Goal: Task Accomplishment & Management: Use online tool/utility

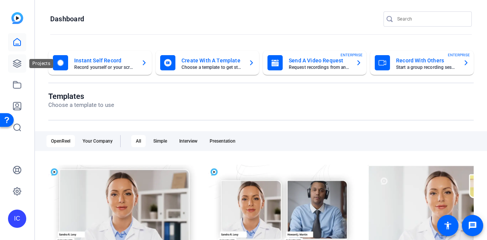
click at [18, 61] on icon at bounding box center [17, 63] width 9 height 9
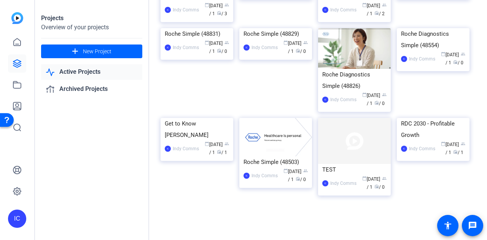
scroll to position [328, 0]
click at [16, 89] on link at bounding box center [17, 85] width 18 height 18
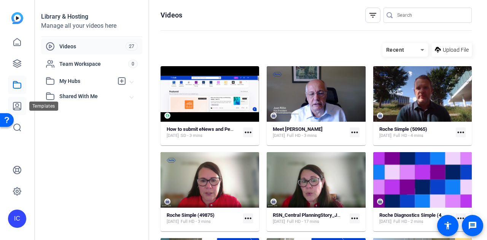
click at [20, 106] on icon at bounding box center [17, 106] width 9 height 9
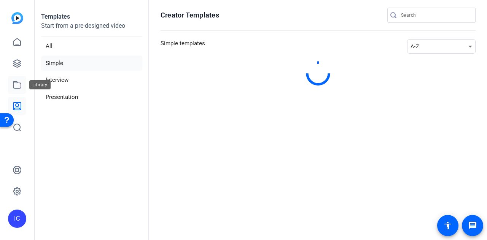
click at [17, 86] on icon at bounding box center [17, 84] width 9 height 9
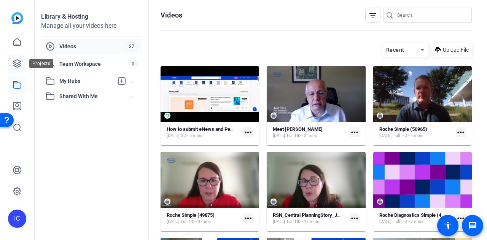
click at [16, 62] on icon at bounding box center [17, 63] width 9 height 9
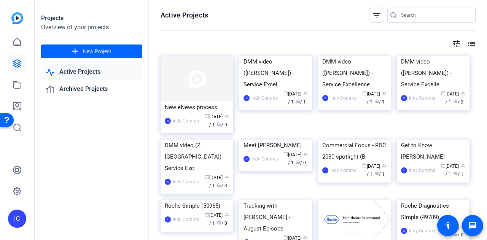
click at [65, 71] on link "Active Projects" at bounding box center [91, 72] width 101 height 16
click at [77, 89] on link "Archived Projects" at bounding box center [91, 89] width 101 height 16
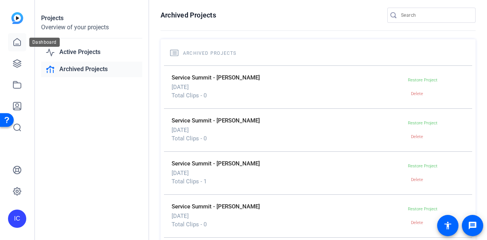
click at [14, 43] on icon at bounding box center [17, 42] width 9 height 9
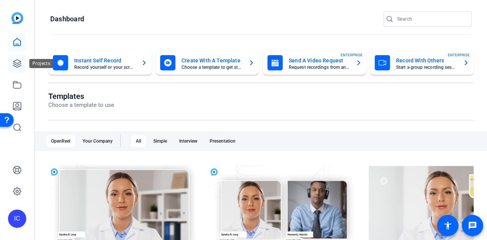
click at [15, 62] on icon at bounding box center [17, 63] width 9 height 9
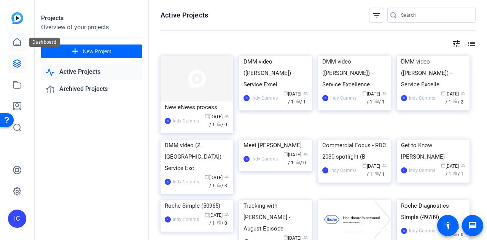
click at [20, 44] on icon at bounding box center [17, 41] width 7 height 7
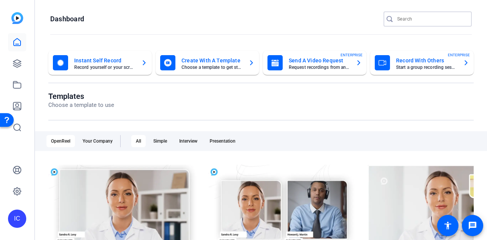
click at [398, 19] on input "Search" at bounding box center [432, 18] width 69 height 9
type input "joiner"
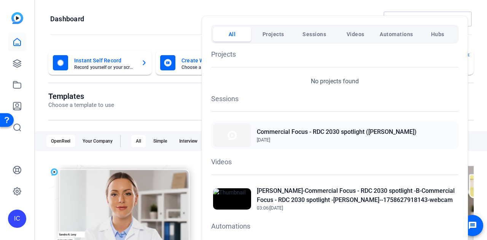
click at [343, 123] on div "Commercial Focus - RDC 2030 spotlight (B. Joiner) Sep 10, 2025" at bounding box center [335, 135] width 248 height 28
click at [329, 198] on h2 "Brad Joiner-Commercial Focus - RDC 2030 spotlight -B-Commercial Focus - RDC 203…" at bounding box center [357, 196] width 200 height 18
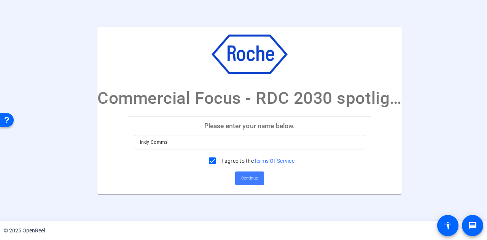
click at [248, 181] on span "Continue" at bounding box center [249, 178] width 17 height 11
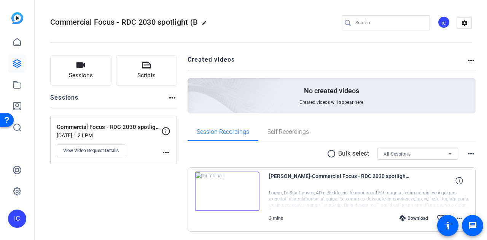
click at [245, 196] on img at bounding box center [227, 192] width 65 height 40
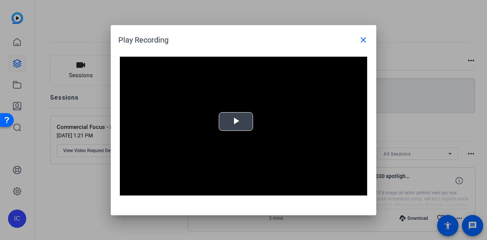
click at [236, 121] on span "Video Player" at bounding box center [236, 121] width 0 height 0
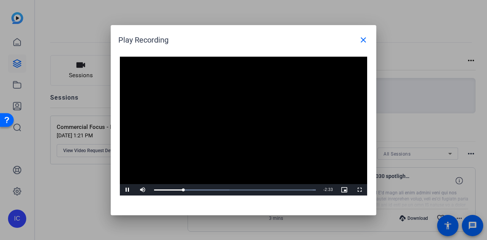
click at [314, 104] on video "Video Player" at bounding box center [244, 126] width 248 height 139
click at [123, 182] on video "Video Player" at bounding box center [244, 126] width 248 height 139
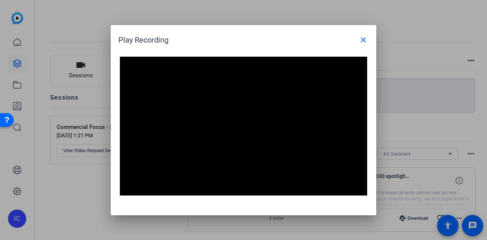
click at [310, 89] on video "Video Player" at bounding box center [244, 126] width 248 height 139
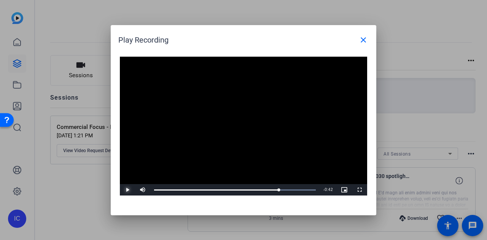
click at [127, 190] on span "Video Player" at bounding box center [127, 190] width 15 height 0
click at [361, 39] on mat-icon "close" at bounding box center [363, 39] width 9 height 9
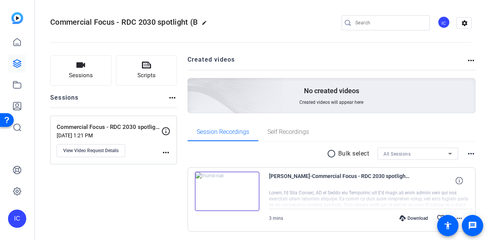
scroll to position [25, 0]
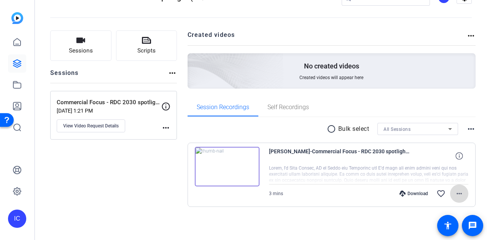
click at [457, 193] on mat-icon "more_horiz" at bounding box center [459, 193] width 9 height 9
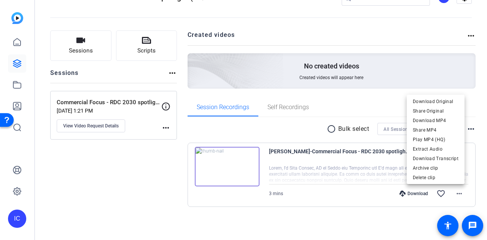
click at [282, 163] on div at bounding box center [243, 120] width 487 height 240
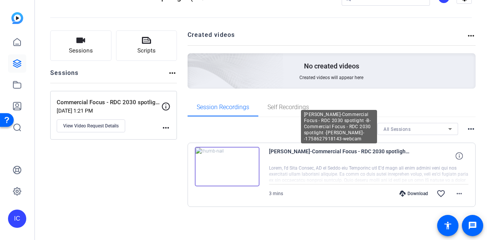
click at [319, 153] on span "Brad Joiner-Commercial Focus - RDC 2030 spotlight -B-Commercial Focus - RDC 203…" at bounding box center [339, 156] width 141 height 18
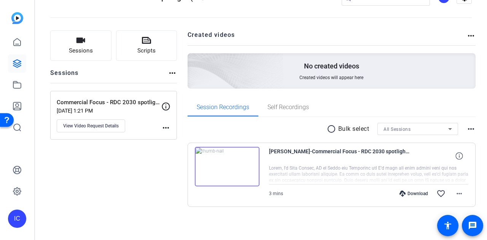
click at [229, 174] on img at bounding box center [227, 167] width 65 height 40
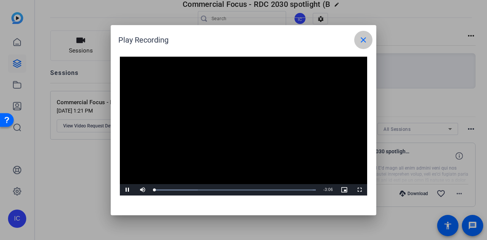
click at [363, 40] on mat-icon "close" at bounding box center [363, 39] width 9 height 9
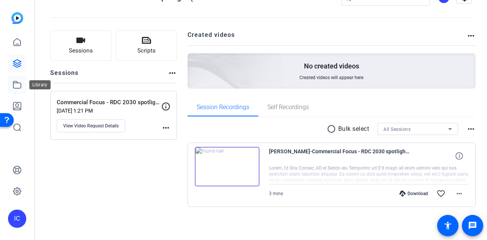
click at [19, 88] on icon at bounding box center [17, 84] width 9 height 9
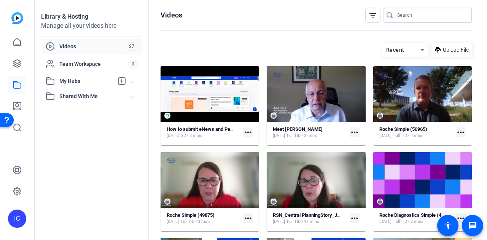
click at [437, 13] on input "Search" at bounding box center [432, 15] width 69 height 9
type input "joiner"
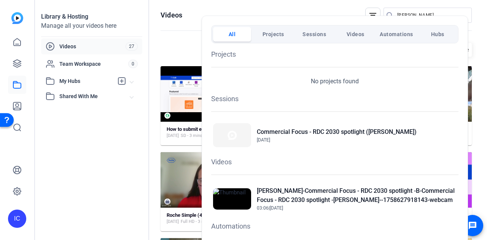
click at [109, 185] on div at bounding box center [243, 120] width 487 height 240
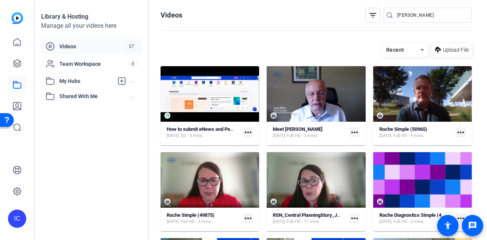
drag, startPoint x: 479, startPoint y: 57, endPoint x: 485, endPoint y: 97, distance: 40.0
click at [485, 97] on div "Library & Hosting Manage all your videos here Videos 27 Team Workspace 0 My Hub…" at bounding box center [261, 120] width 452 height 240
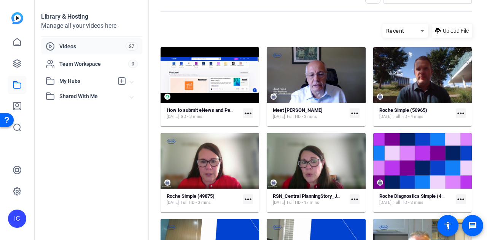
scroll to position [18, 0]
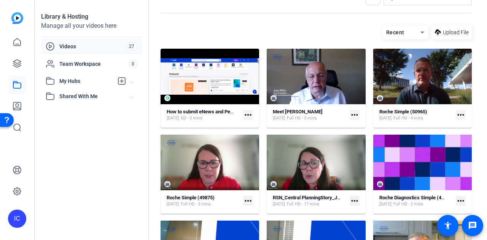
click at [72, 98] on span "Shared With Me" at bounding box center [94, 97] width 71 height 8
click at [19, 107] on icon at bounding box center [17, 106] width 9 height 9
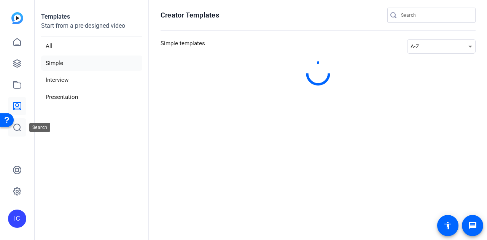
click at [20, 128] on icon at bounding box center [17, 127] width 7 height 7
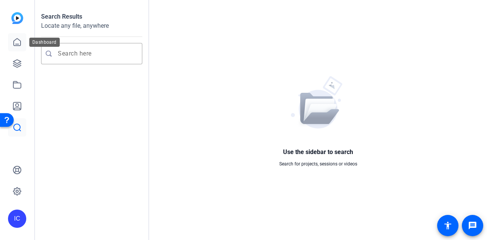
click at [18, 48] on link at bounding box center [17, 42] width 18 height 18
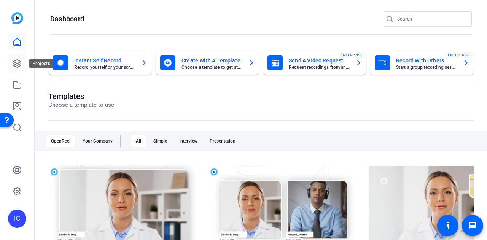
click at [16, 67] on icon at bounding box center [17, 64] width 8 height 8
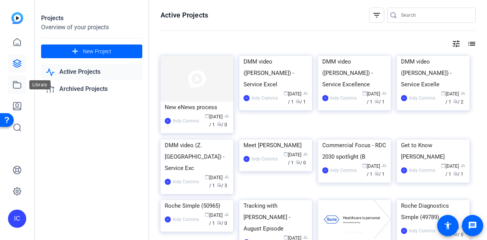
click at [19, 83] on icon at bounding box center [17, 84] width 9 height 9
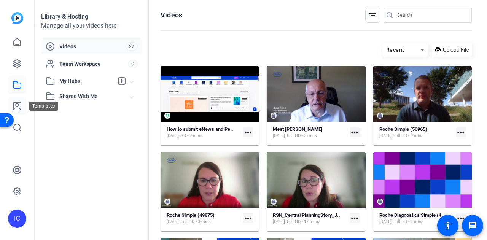
click at [21, 109] on icon at bounding box center [17, 106] width 8 height 8
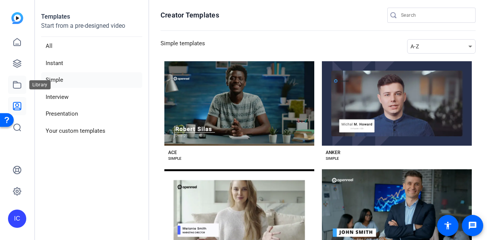
click at [19, 89] on icon at bounding box center [17, 84] width 9 height 9
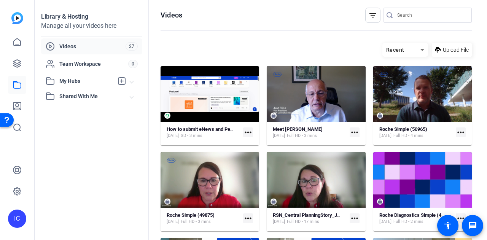
click at [418, 51] on icon at bounding box center [422, 49] width 9 height 9
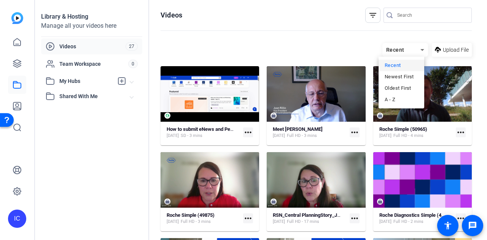
click at [424, 16] on div at bounding box center [243, 120] width 487 height 240
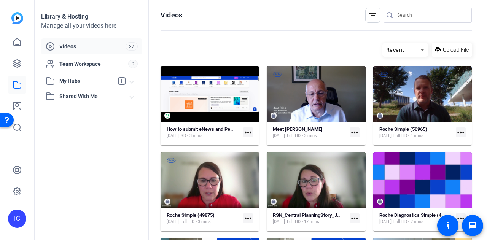
click at [418, 14] on input "Search" at bounding box center [432, 15] width 69 height 9
type input "joiner"
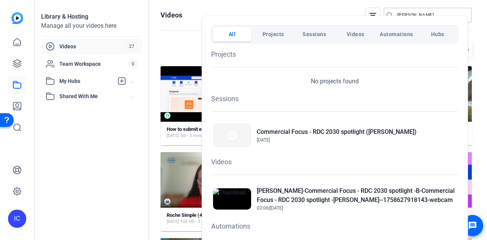
click at [325, 185] on div "Brad Joiner-Commercial Focus - RDC 2030 spotlight -B-Commercial Focus - RDC 203…" at bounding box center [335, 199] width 248 height 29
click at [21, 106] on div at bounding box center [243, 120] width 487 height 240
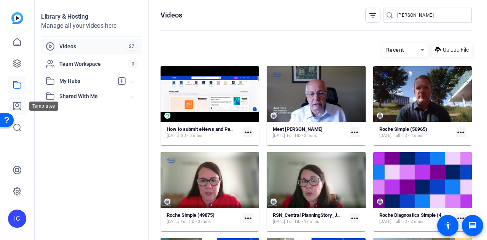
click at [21, 106] on icon at bounding box center [17, 106] width 8 height 8
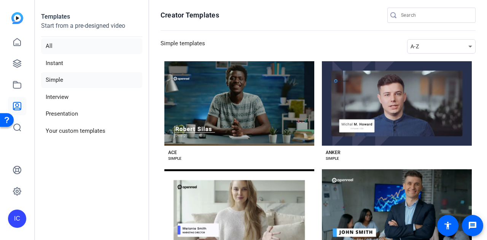
click at [52, 48] on li "All" at bounding box center [91, 46] width 101 height 16
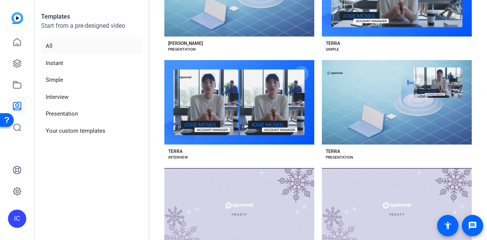
scroll to position [3790, 0]
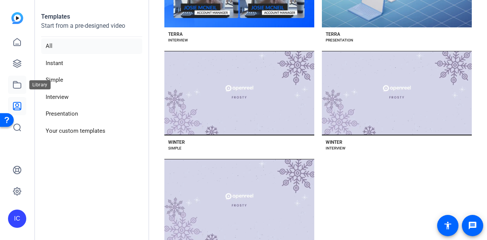
click at [14, 87] on icon at bounding box center [17, 84] width 9 height 9
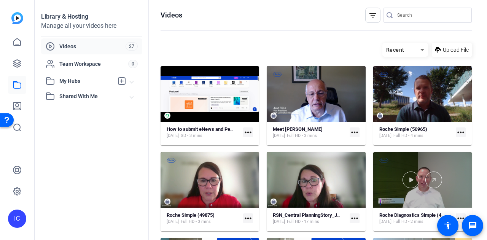
click at [458, 181] on div at bounding box center [423, 180] width 99 height 17
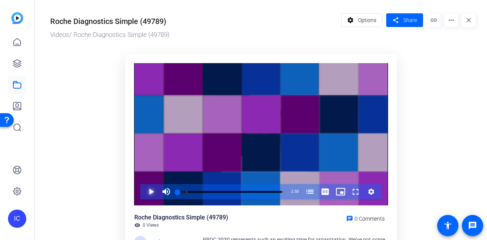
click at [144, 193] on span "Video Player" at bounding box center [144, 191] width 0 height 15
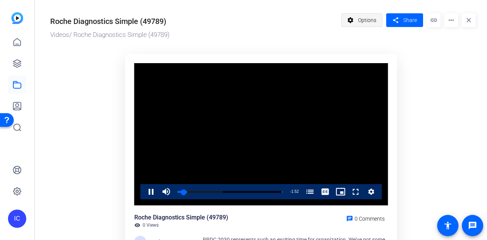
click at [350, 20] on mat-icon "settings" at bounding box center [351, 20] width 10 height 14
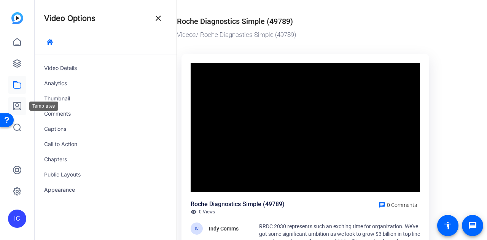
click at [22, 107] on link at bounding box center [17, 106] width 18 height 18
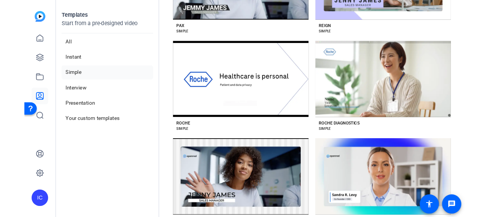
scroll to position [978, 0]
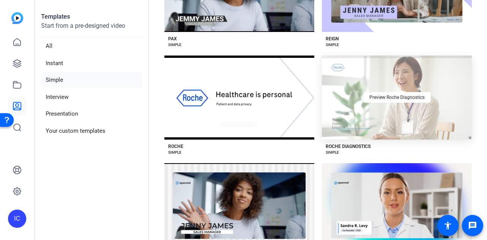
click at [399, 115] on div "Preview Roche Diagnostics" at bounding box center [397, 98] width 150 height 85
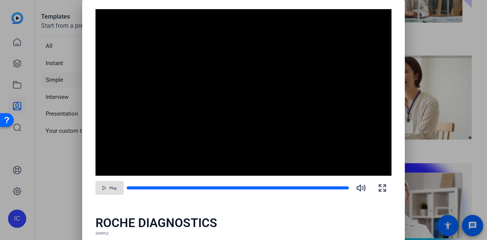
click at [120, 187] on span "button" at bounding box center [109, 188] width 27 height 18
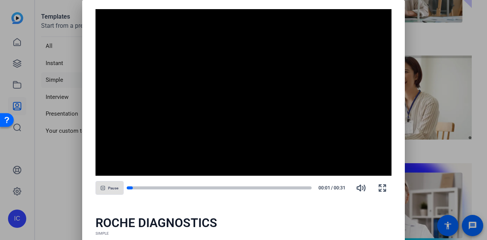
click at [344, 236] on div "SIMPLE" at bounding box center [244, 234] width 297 height 6
click at [283, 227] on div "ROCHE DIAGNOSTICS" at bounding box center [244, 223] width 297 height 15
click at [467, 141] on div at bounding box center [243, 120] width 487 height 240
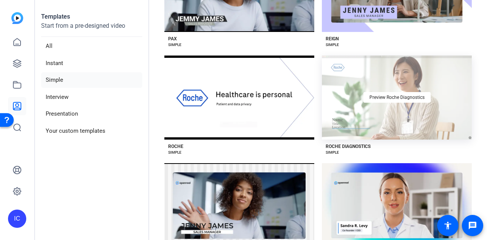
click at [407, 106] on div "Preview Roche Diagnostics" at bounding box center [397, 98] width 150 height 85
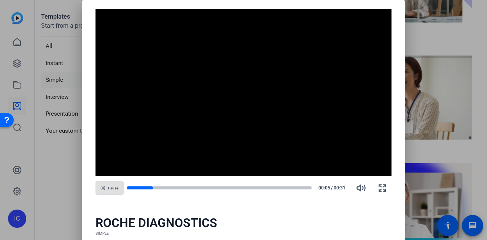
click at [320, 219] on div "ROCHE DIAGNOSTICS" at bounding box center [244, 223] width 297 height 15
click at [478, 99] on div at bounding box center [243, 120] width 487 height 240
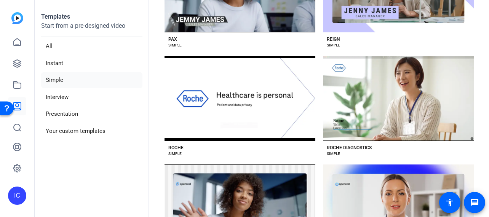
click at [487, 131] on section "Creator Templates Simple templates A-Z Preview Ace ACE SIMPLE Preview Anker ANK…" at bounding box center [319, 108] width 340 height 217
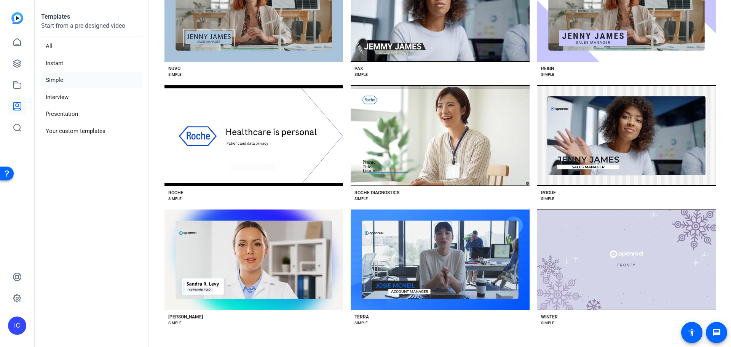
scroll to position [715, 0]
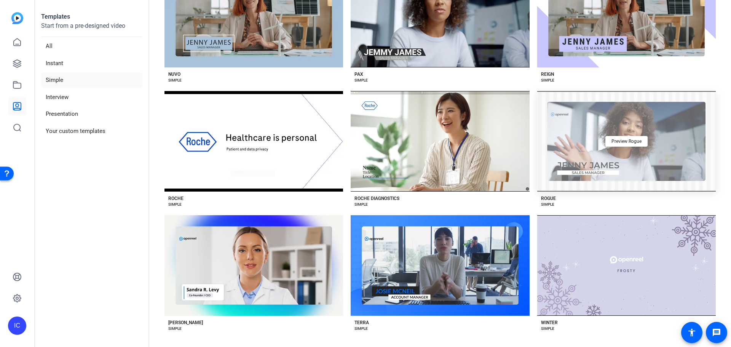
click at [487, 185] on div "Preview Rogue" at bounding box center [626, 141] width 179 height 101
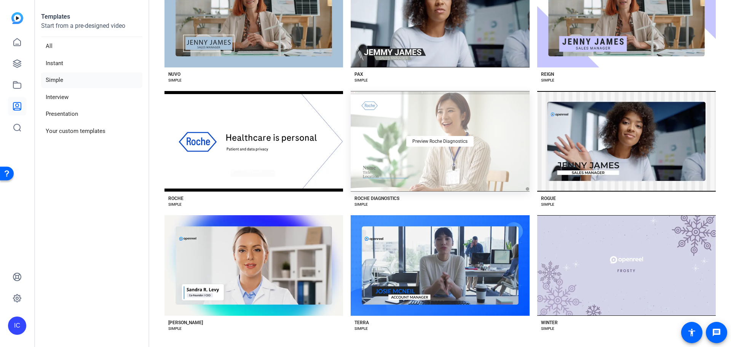
click at [475, 143] on div "Preview Roche Diagnostics" at bounding box center [440, 141] width 179 height 101
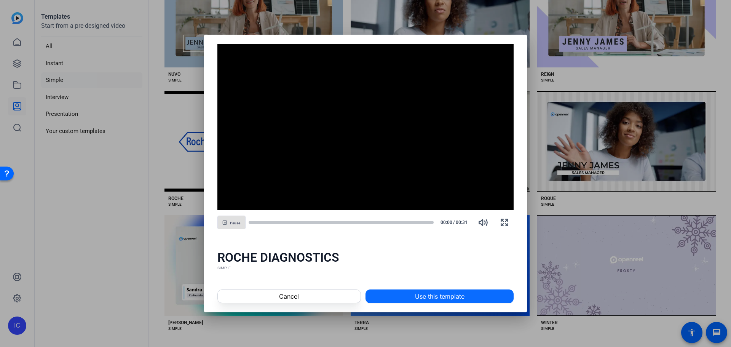
click at [462, 240] on span "Use this template" at bounding box center [440, 296] width 50 height 9
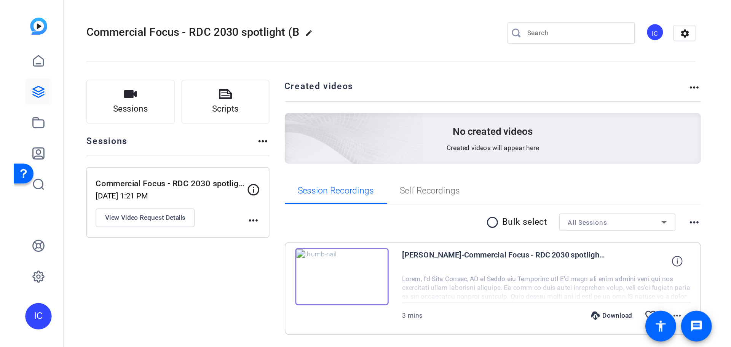
scroll to position [25, 0]
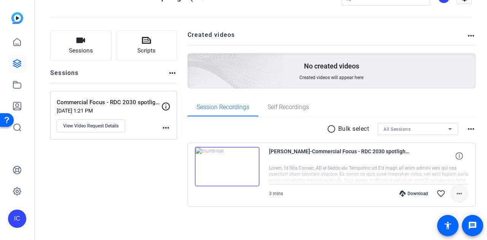
click at [455, 195] on mat-icon "more_horiz" at bounding box center [459, 193] width 9 height 9
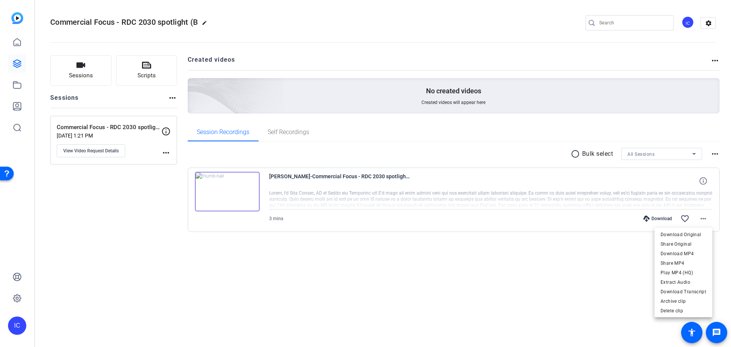
scroll to position [0, 0]
